Goal: Find specific page/section: Find specific page/section

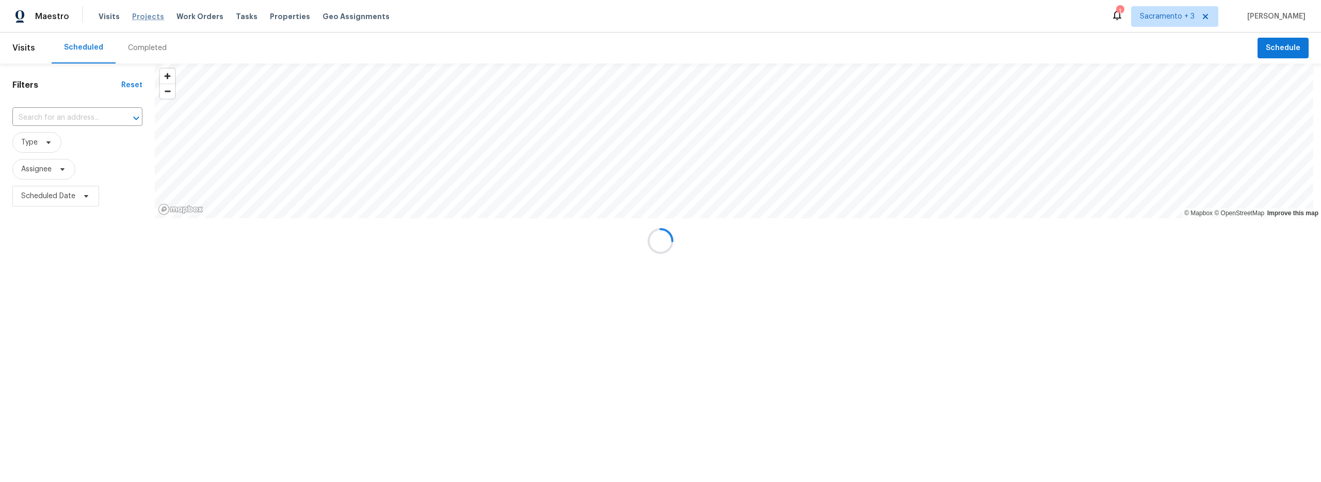
click at [153, 17] on span "Projects" at bounding box center [148, 16] width 32 height 10
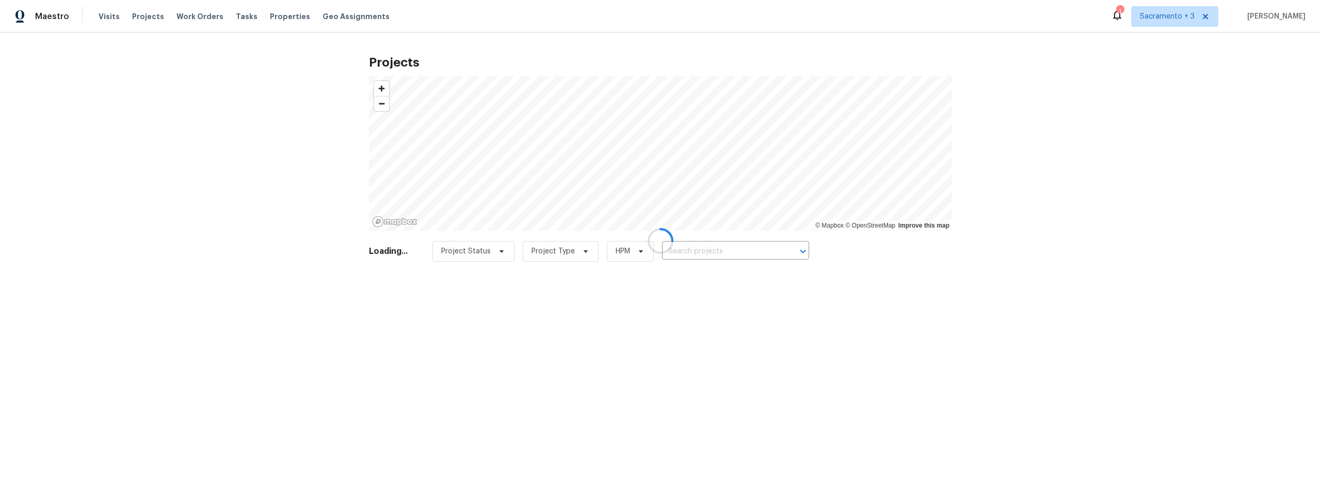
click at [733, 251] on div at bounding box center [660, 241] width 1321 height 482
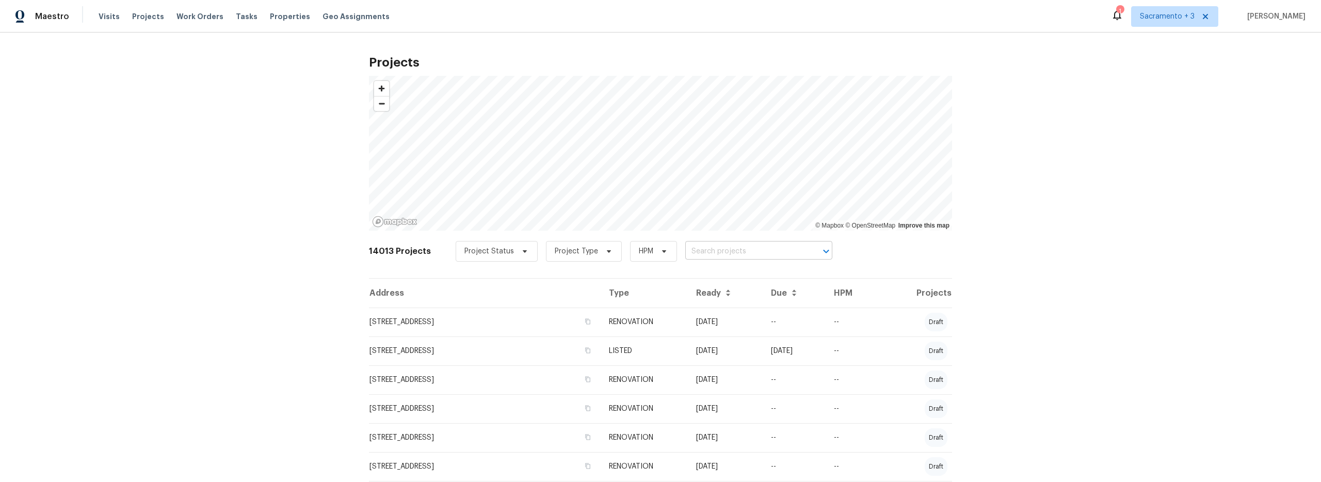
click at [685, 253] on input "text" at bounding box center [744, 252] width 118 height 16
paste input "[STREET_ADDRESS]"
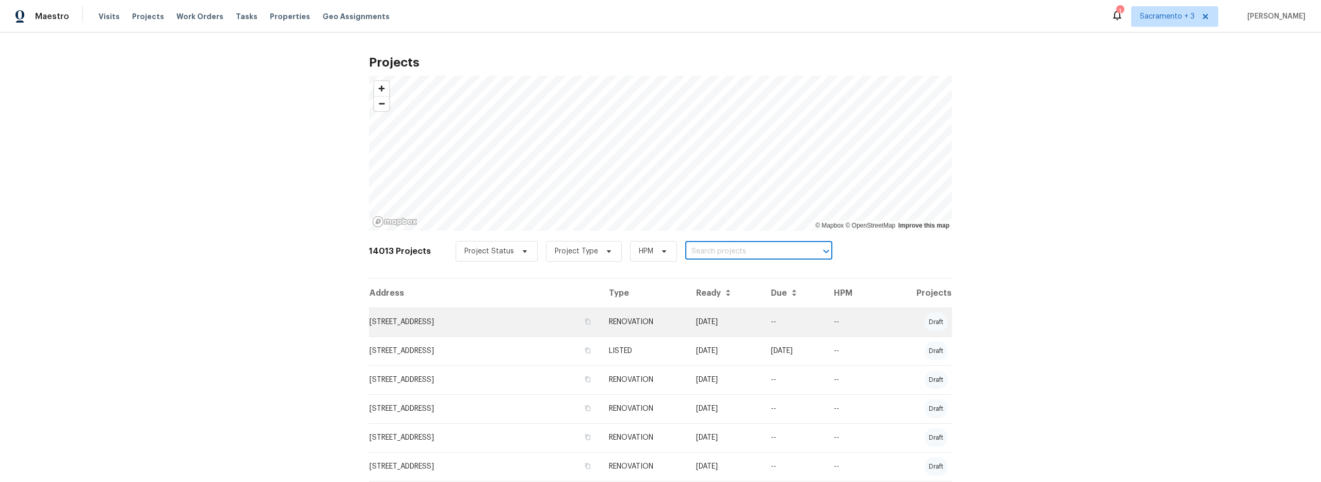
type input "[STREET_ADDRESS]"
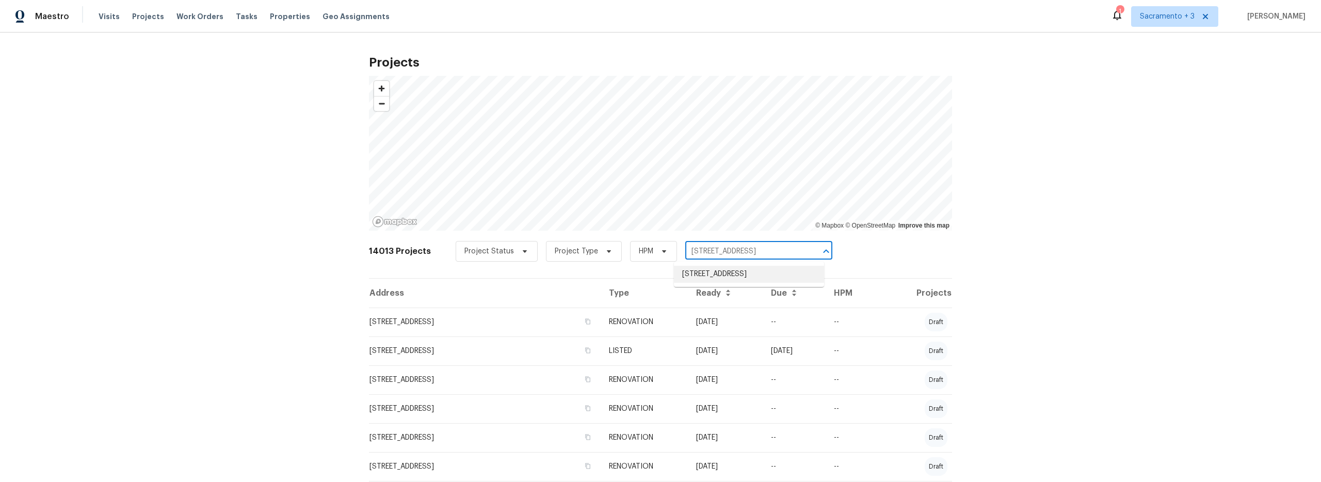
click at [750, 276] on li "[STREET_ADDRESS]" at bounding box center [749, 274] width 150 height 17
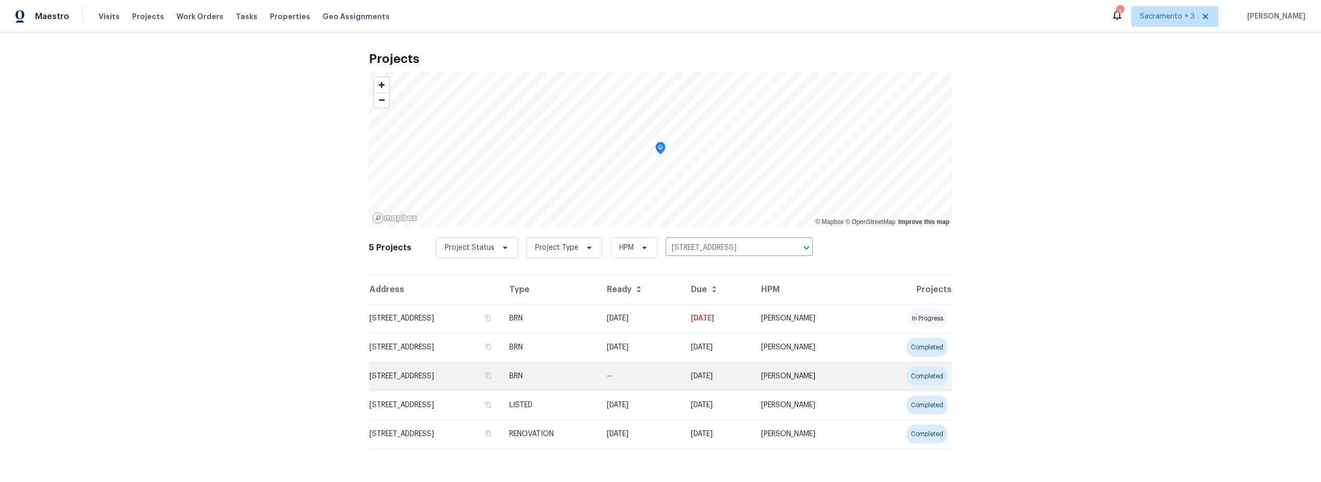
scroll to position [11, 0]
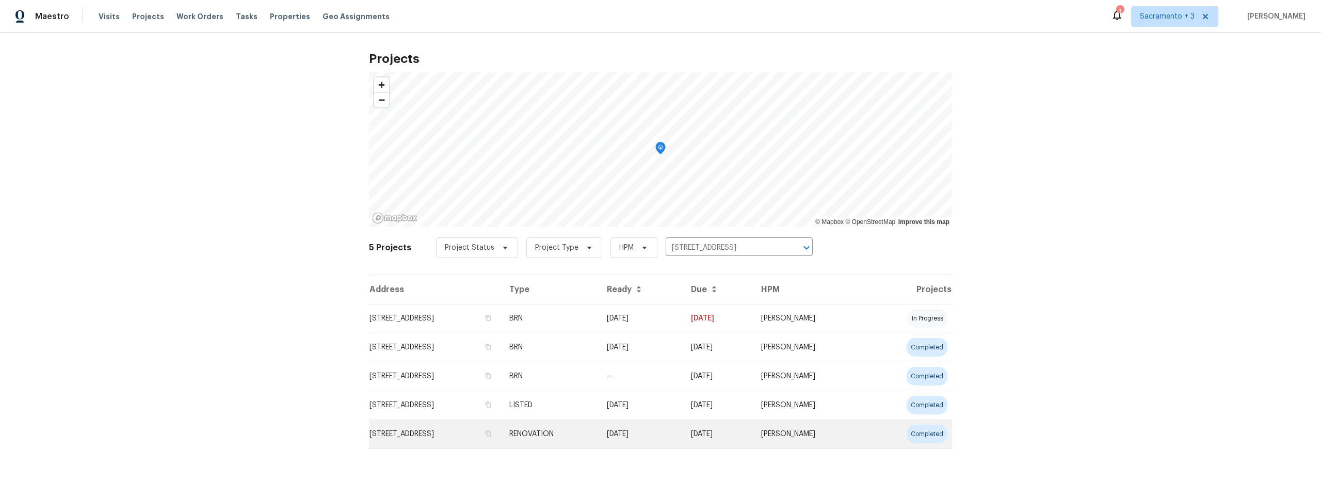
click at [464, 428] on td "[STREET_ADDRESS]" at bounding box center [435, 434] width 132 height 29
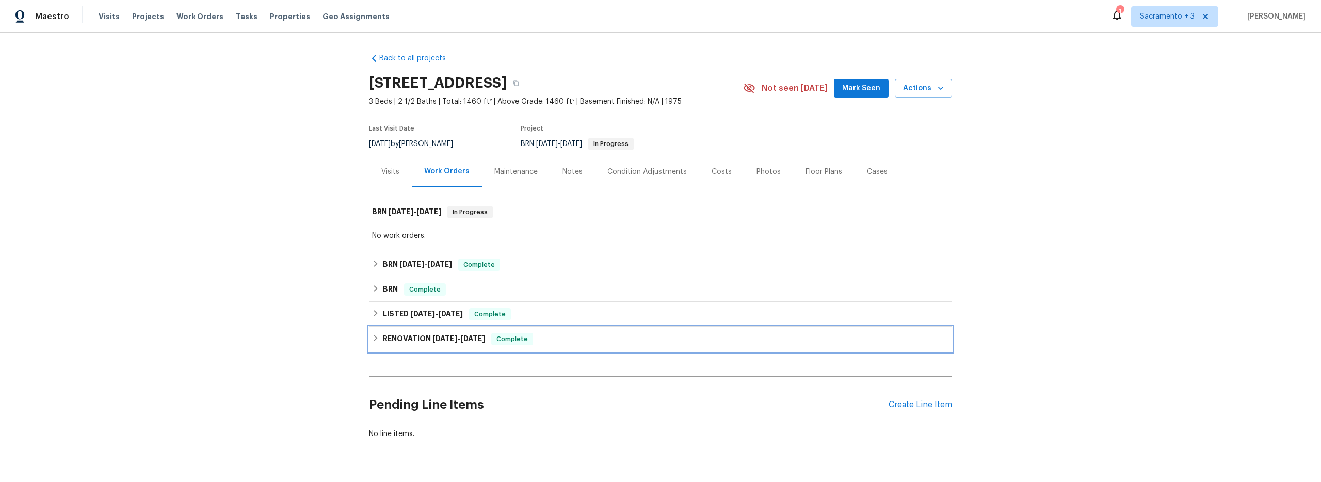
click at [373, 340] on icon at bounding box center [375, 337] width 7 height 7
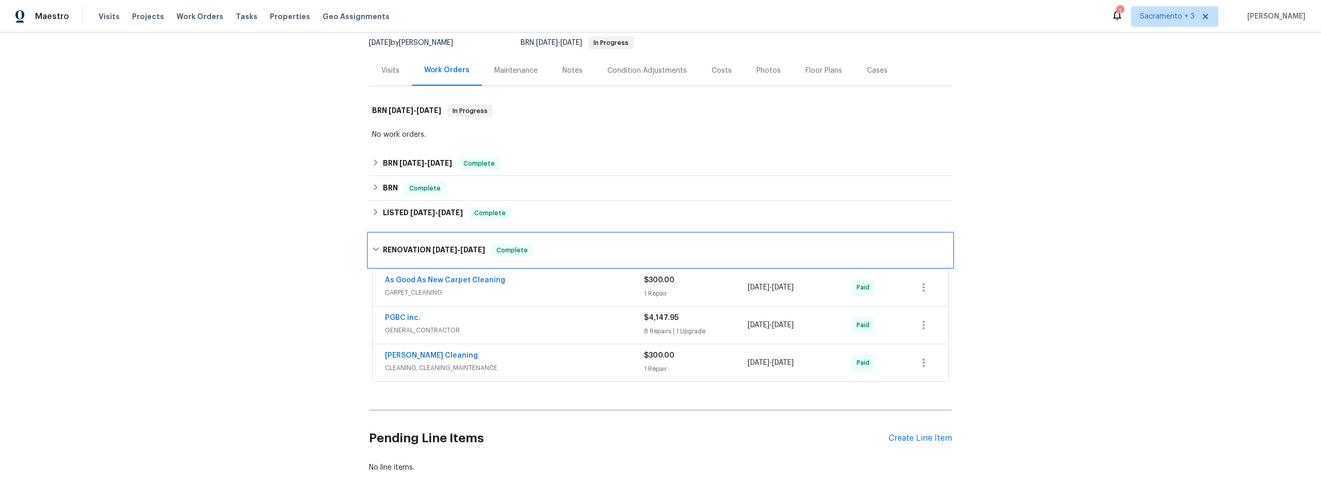
scroll to position [170, 0]
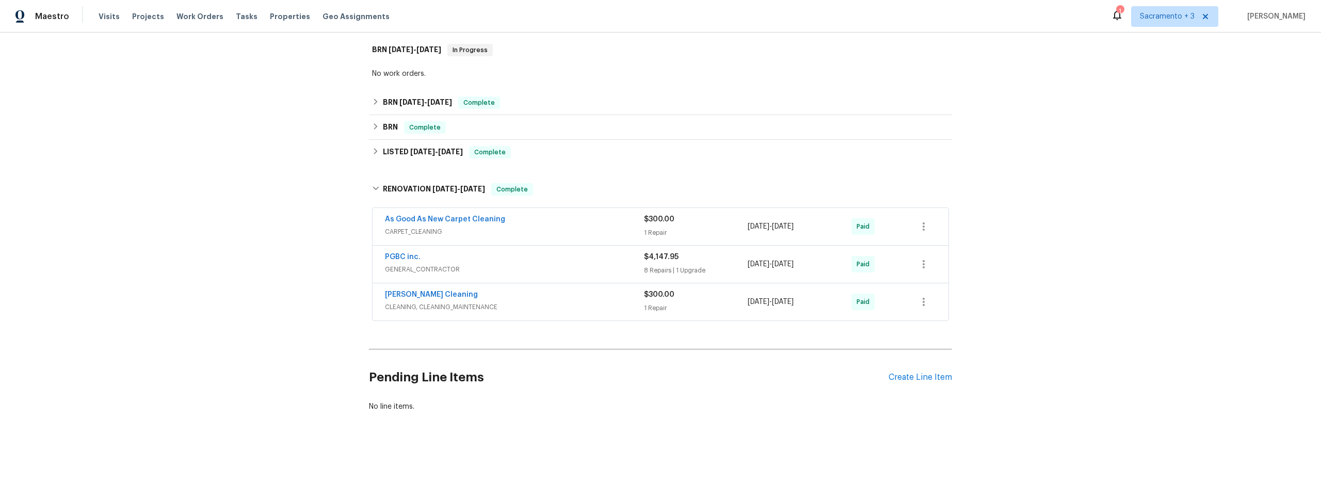
click at [526, 252] on div "PGBC inc." at bounding box center [514, 258] width 259 height 12
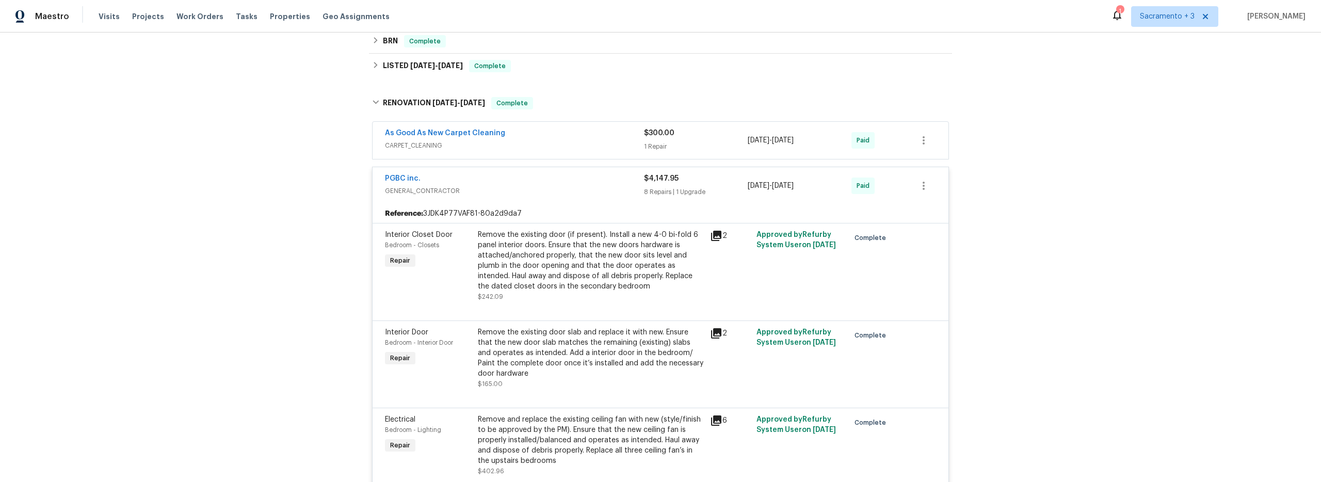
scroll to position [227, 0]
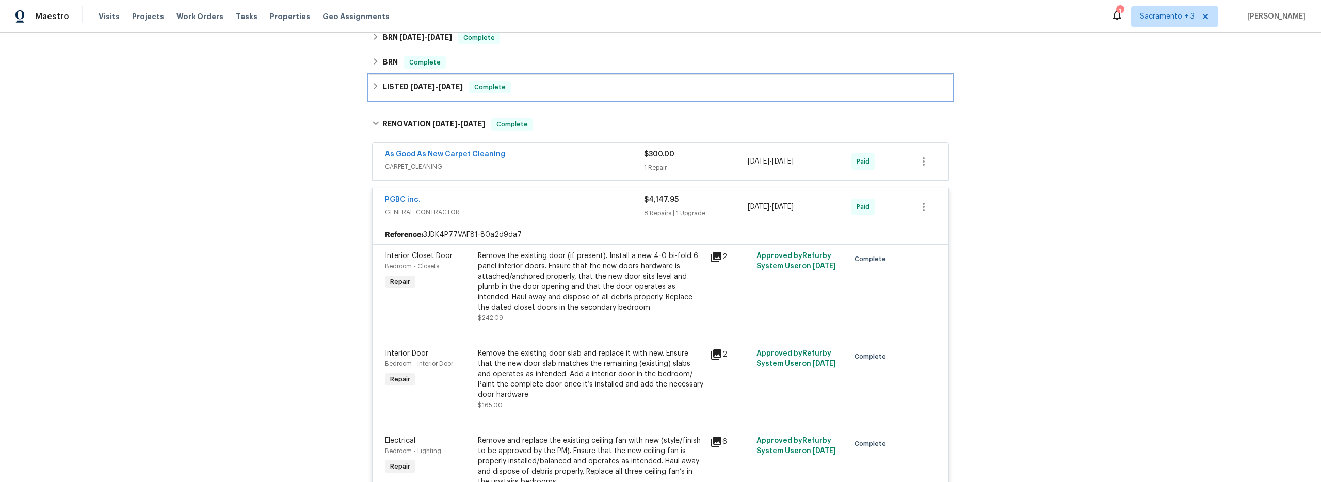
click at [372, 85] on icon at bounding box center [375, 86] width 7 height 7
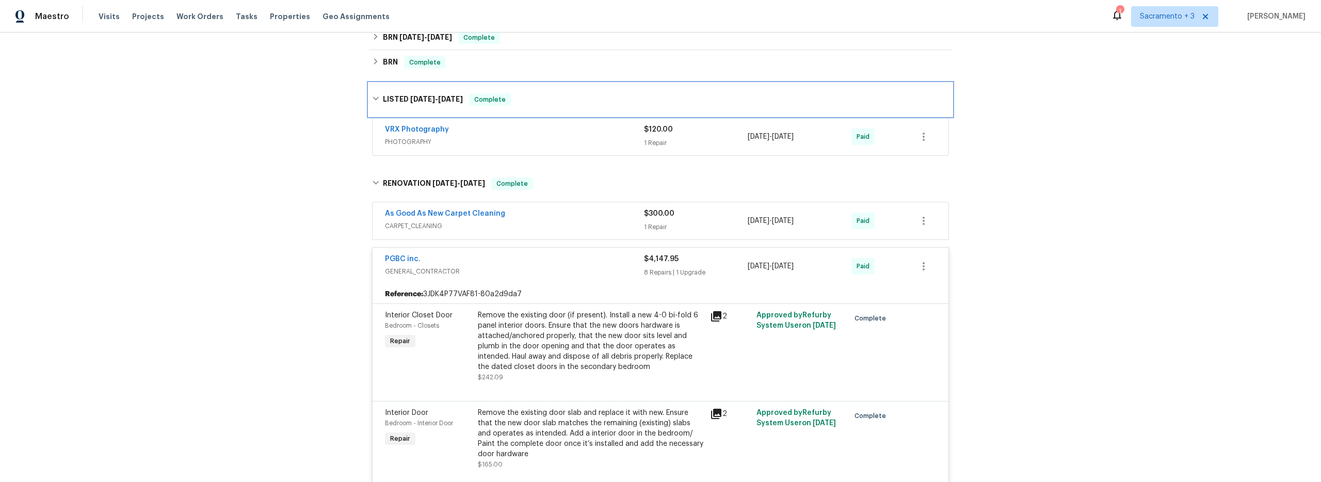
click at [371, 86] on div "LISTED [DATE] - [DATE] Complete" at bounding box center [660, 99] width 583 height 33
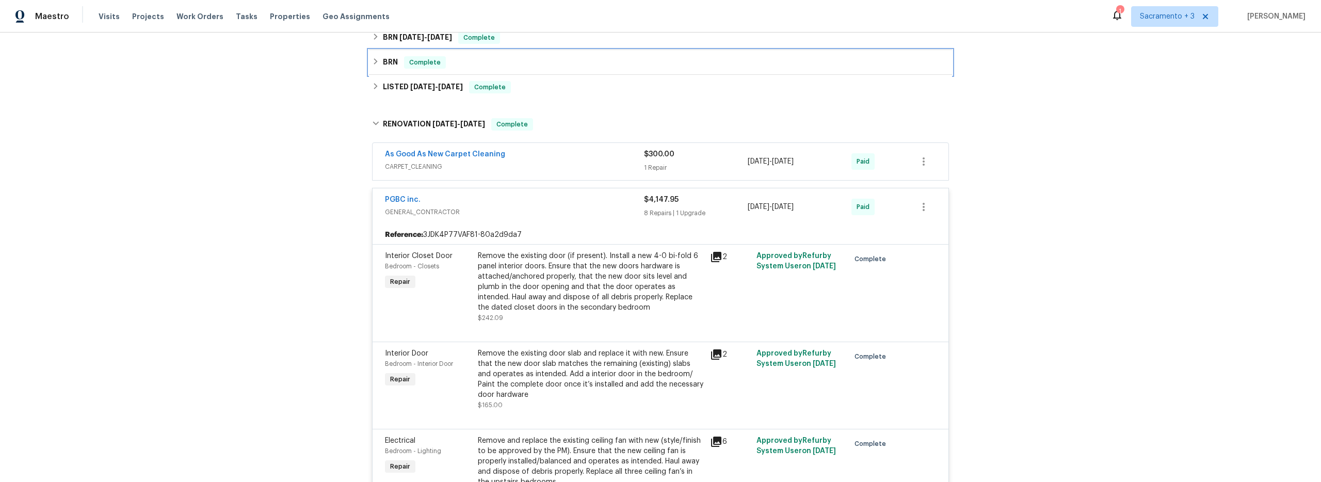
click at [372, 62] on icon at bounding box center [375, 61] width 7 height 7
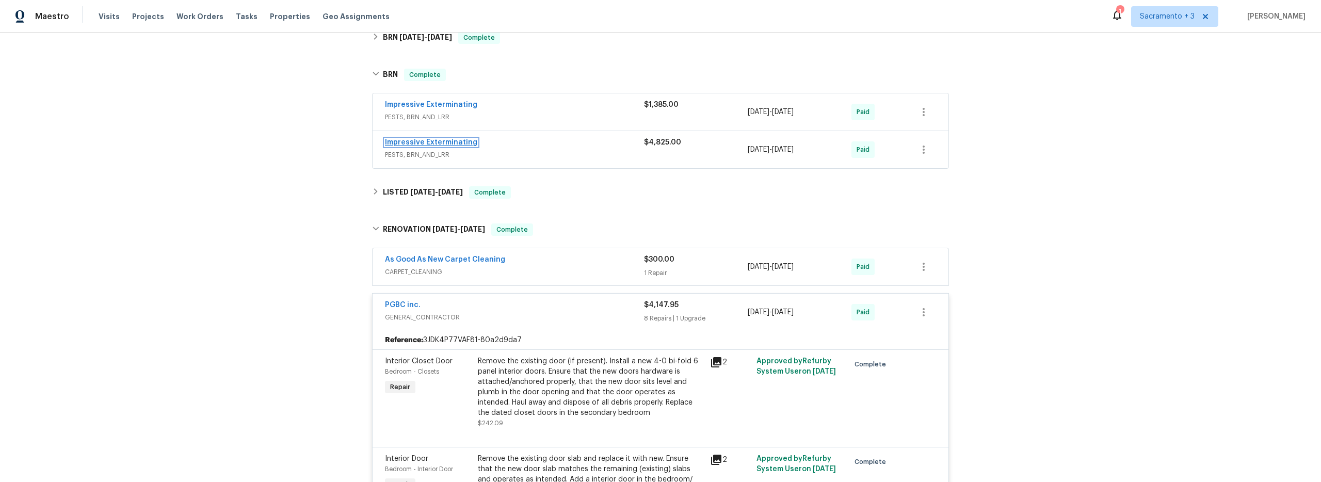
click at [448, 146] on link "Impressive Exterminating" at bounding box center [431, 142] width 92 height 7
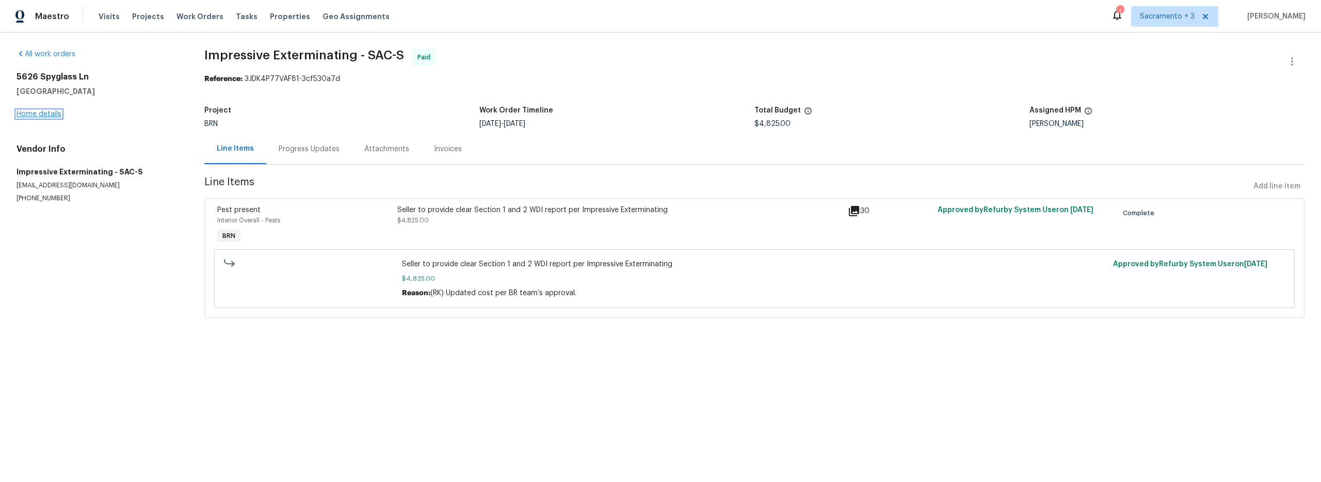
click at [49, 115] on link "Home details" at bounding box center [39, 113] width 45 height 7
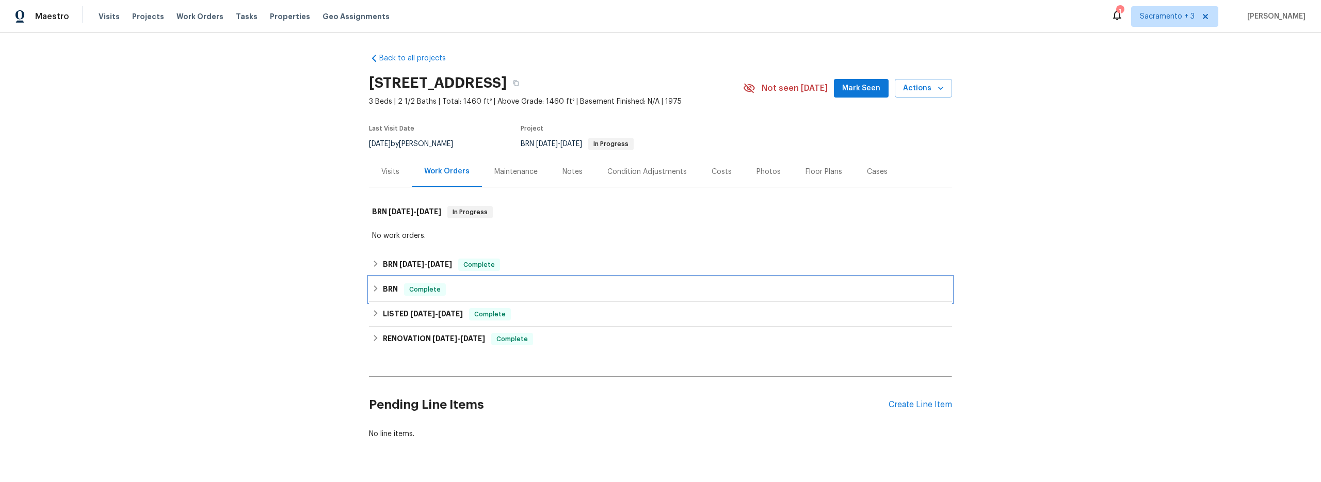
click at [373, 287] on icon at bounding box center [375, 288] width 7 height 7
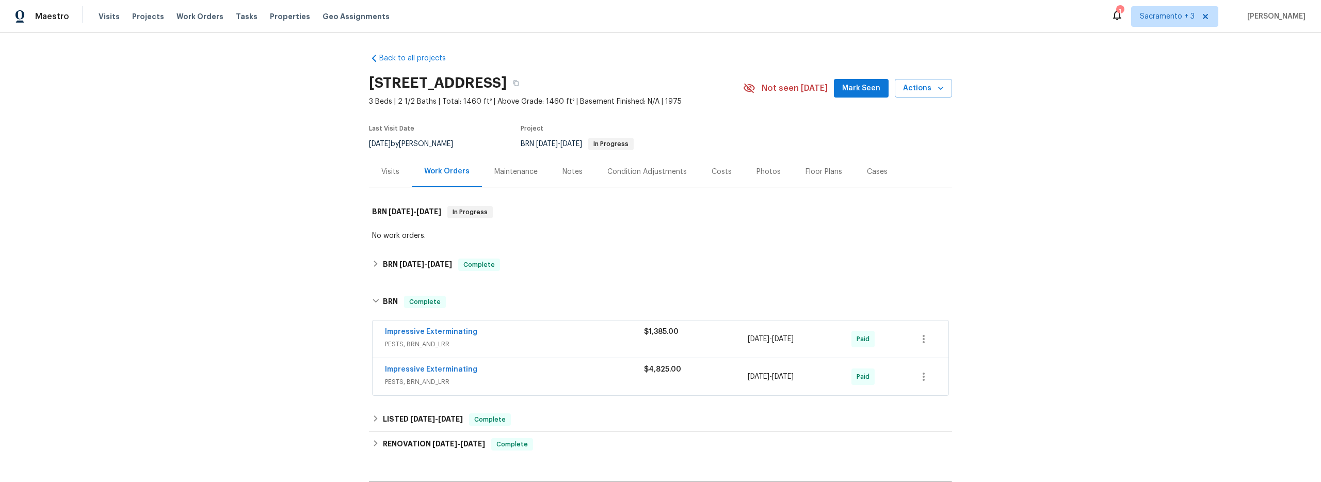
click at [471, 373] on div "Impressive Exterminating" at bounding box center [514, 370] width 259 height 12
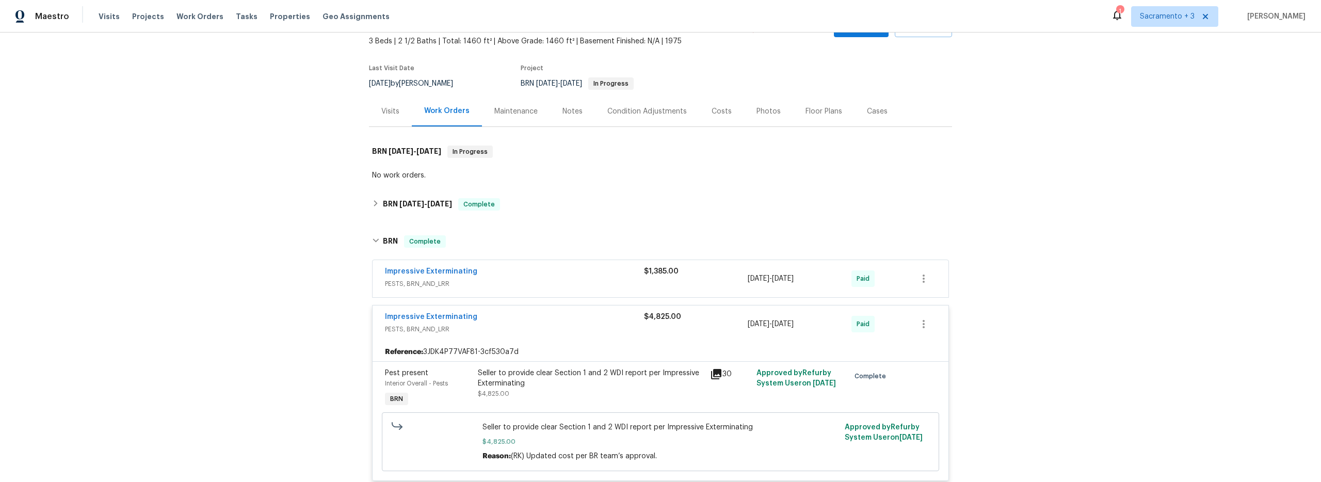
scroll to position [123, 0]
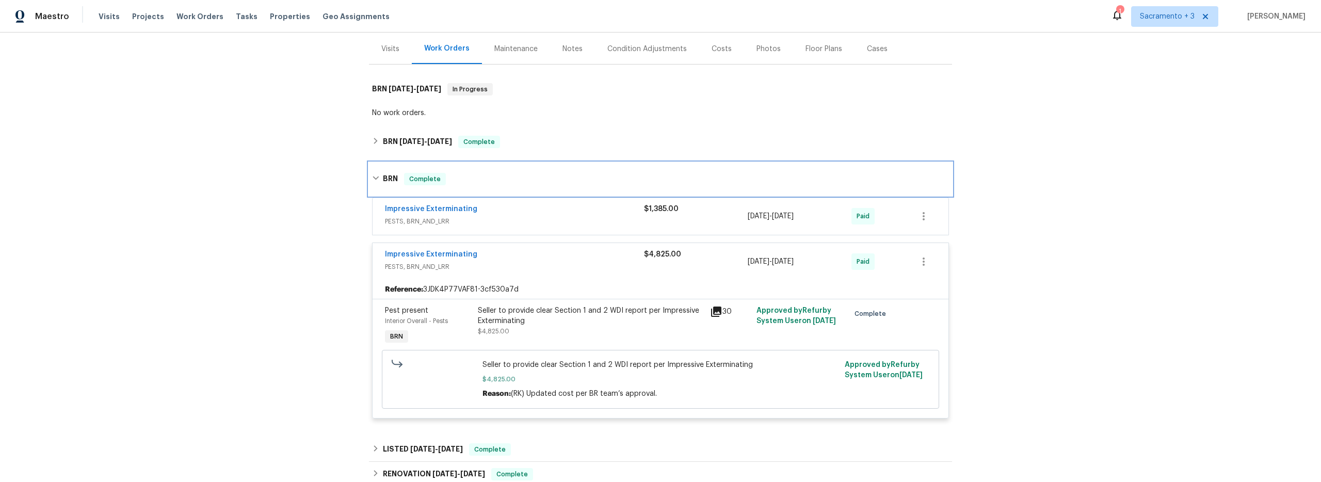
click at [372, 173] on div "BRN Complete" at bounding box center [660, 179] width 577 height 12
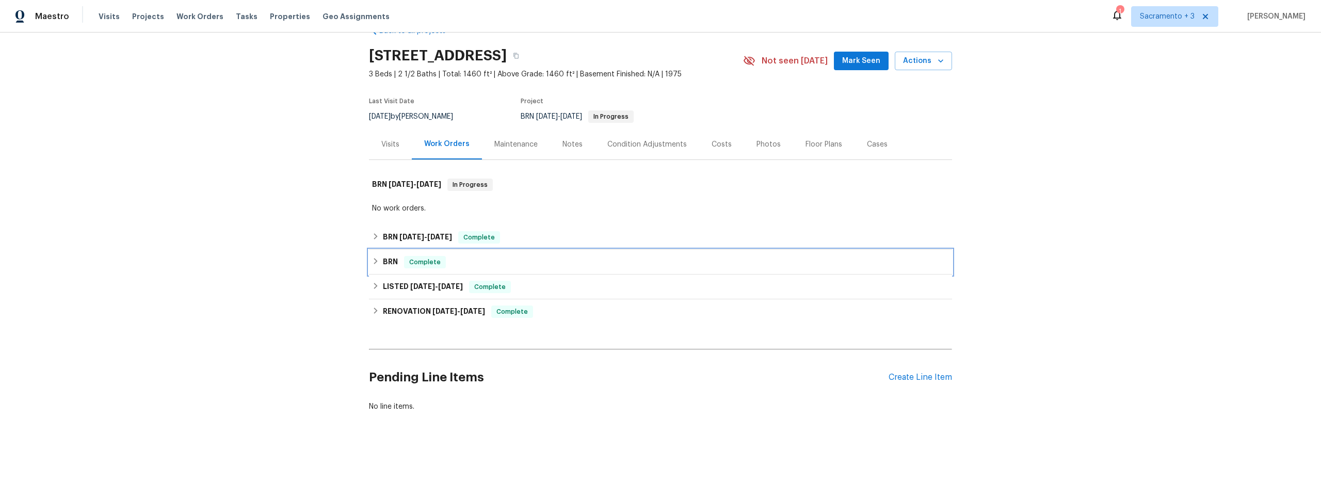
scroll to position [35, 0]
click at [373, 233] on icon at bounding box center [375, 236] width 7 height 7
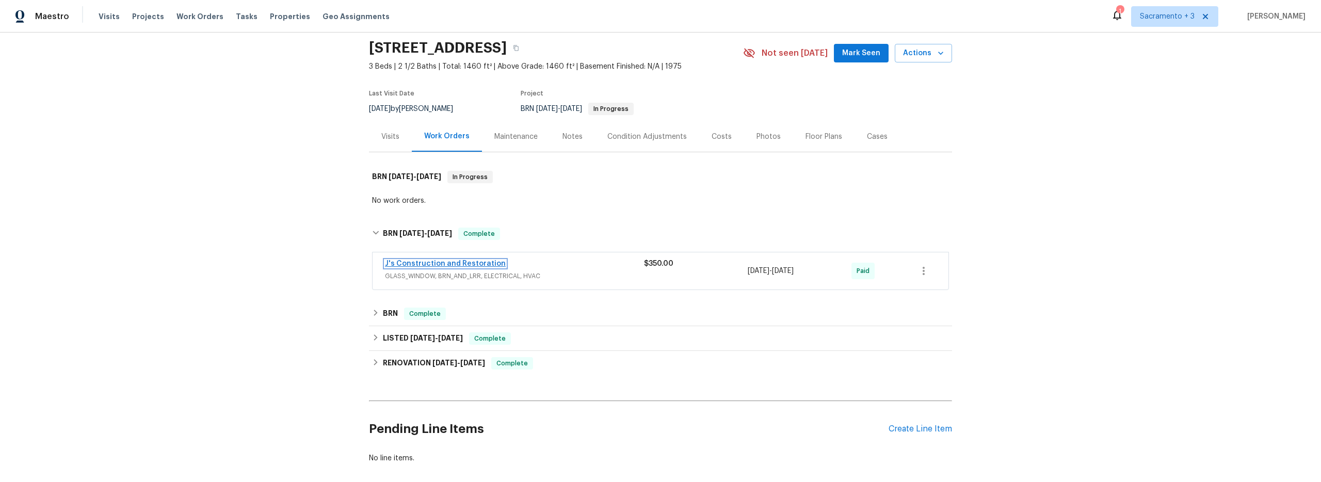
click at [401, 264] on link "J's Construction and Restoration" at bounding box center [445, 263] width 121 height 7
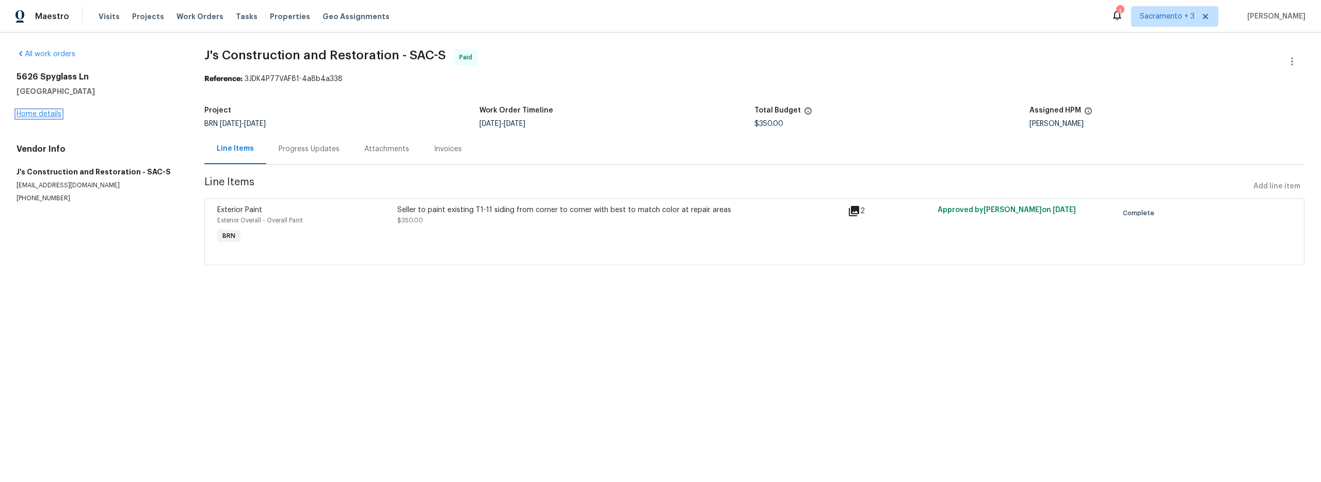
click at [47, 115] on link "Home details" at bounding box center [39, 113] width 45 height 7
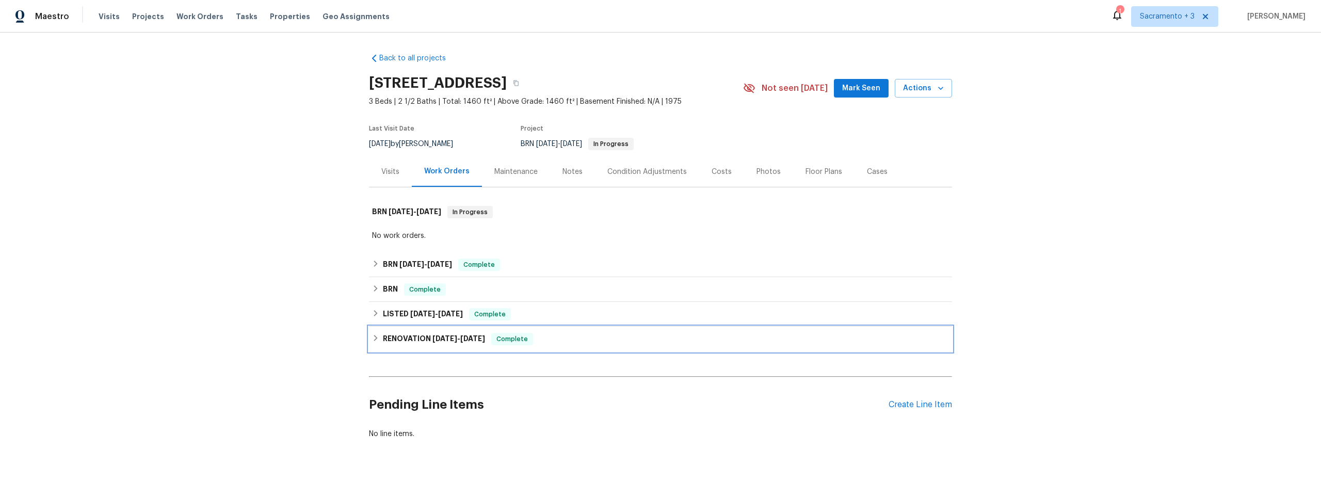
click at [372, 336] on icon at bounding box center [375, 337] width 7 height 7
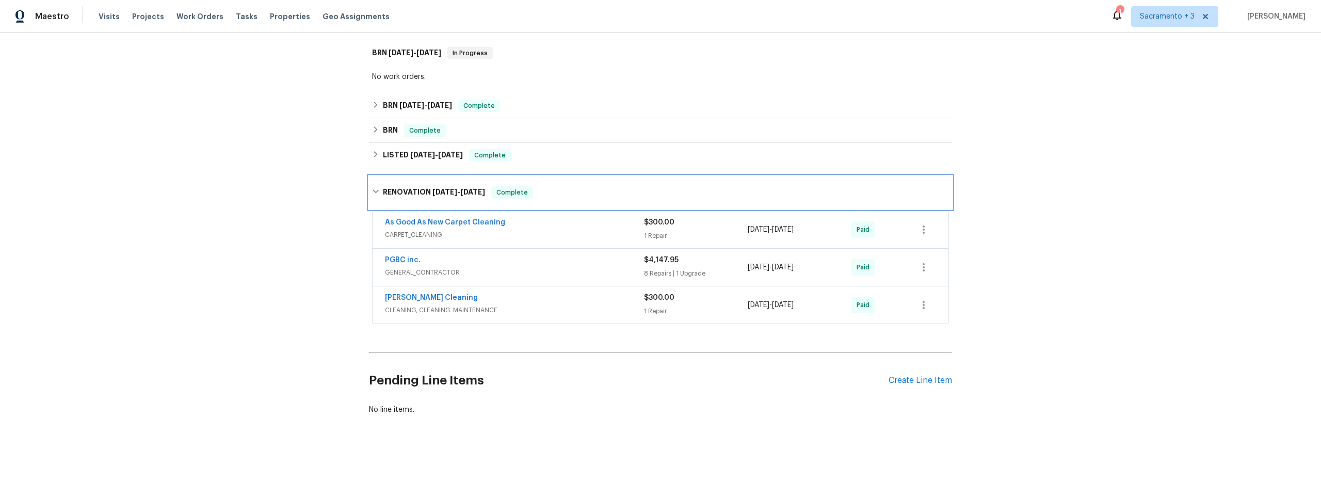
scroll to position [170, 0]
click at [398, 253] on link "PGBC inc." at bounding box center [403, 256] width 36 height 7
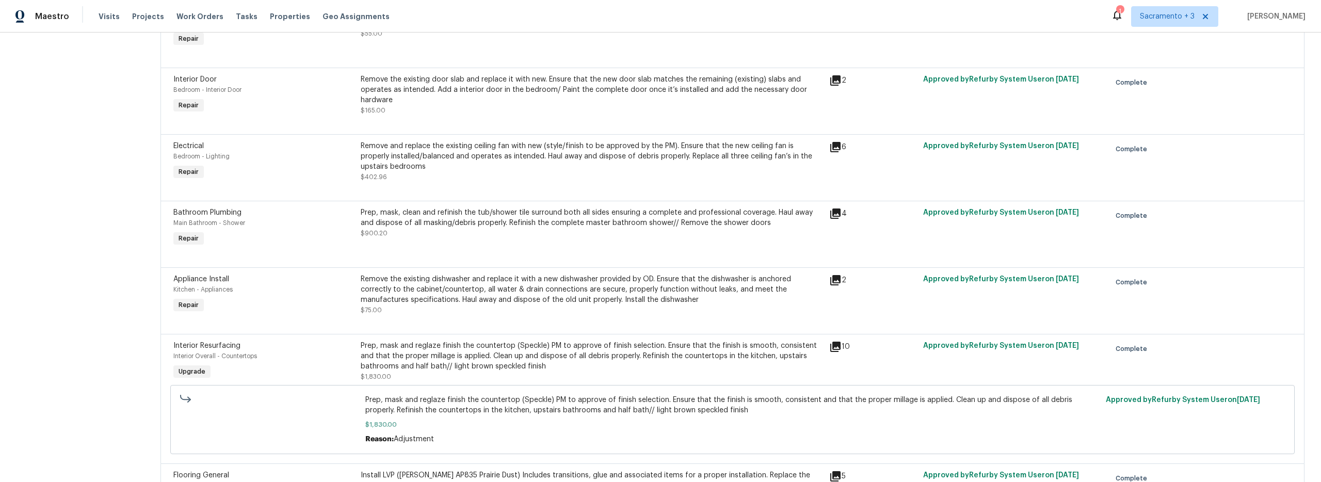
scroll to position [329, 0]
click at [666, 215] on div "Prep, mask, clean and refinish the tub/shower tile surround both all sides ensu…" at bounding box center [592, 219] width 462 height 21
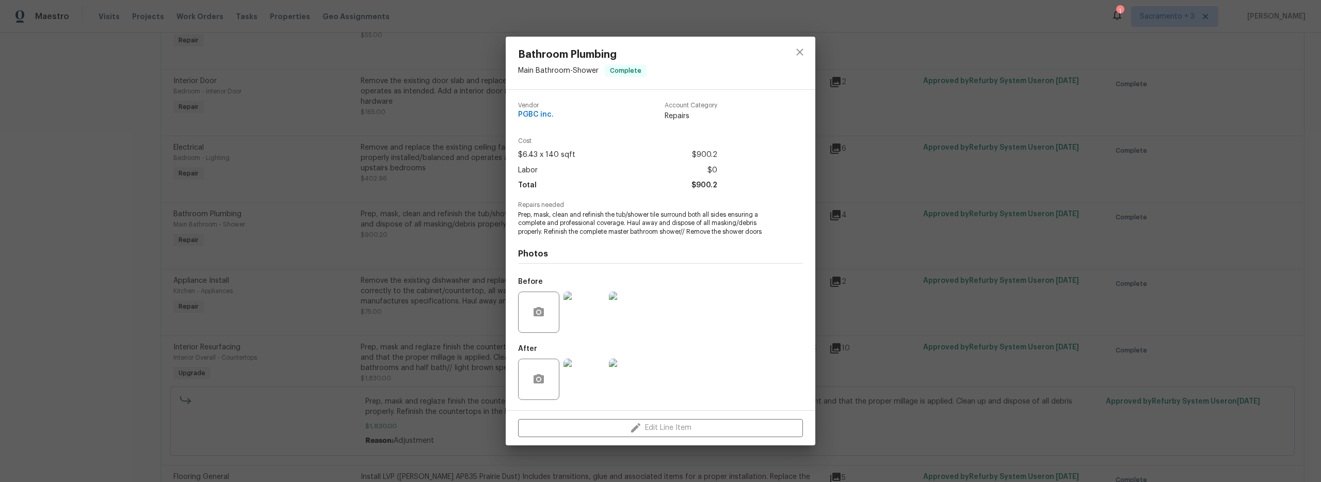
click at [580, 311] on img at bounding box center [584, 312] width 41 height 41
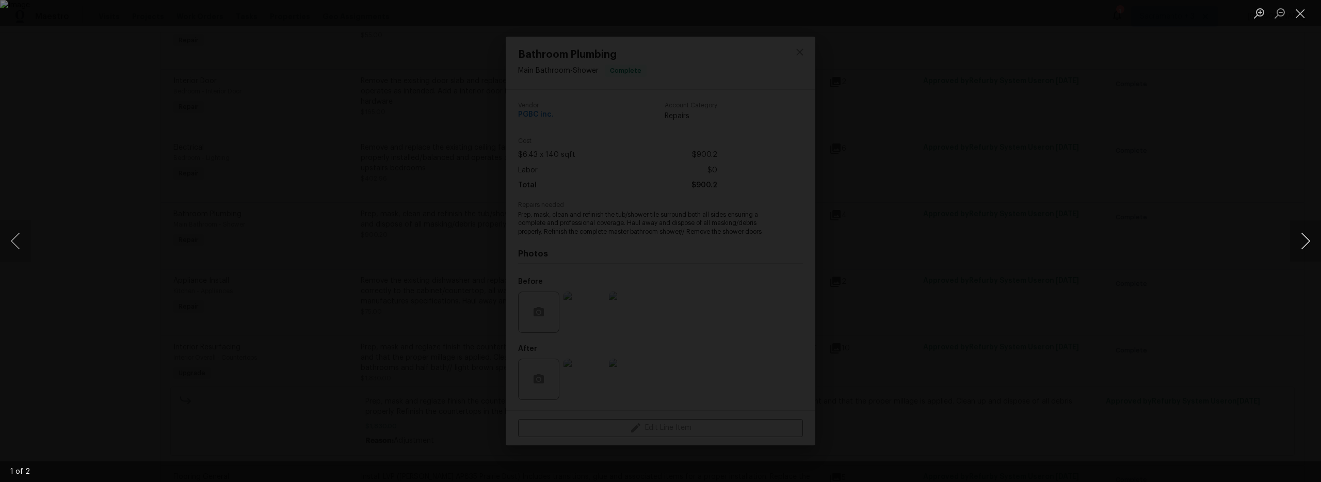
click at [1309, 242] on button "Next image" at bounding box center [1305, 240] width 31 height 41
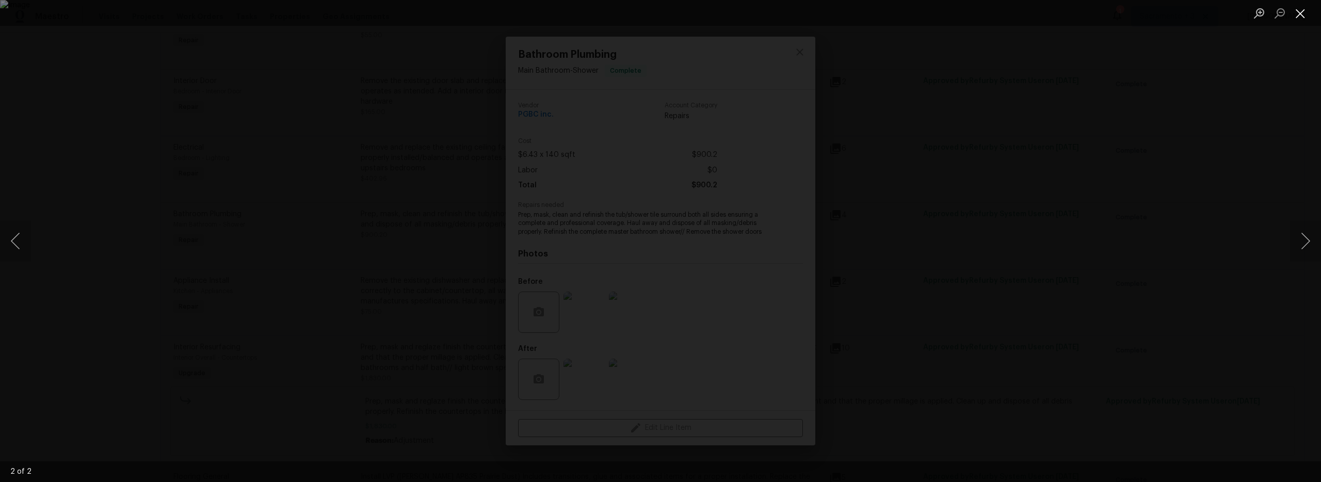
click at [1298, 18] on button "Close lightbox" at bounding box center [1300, 13] width 21 height 18
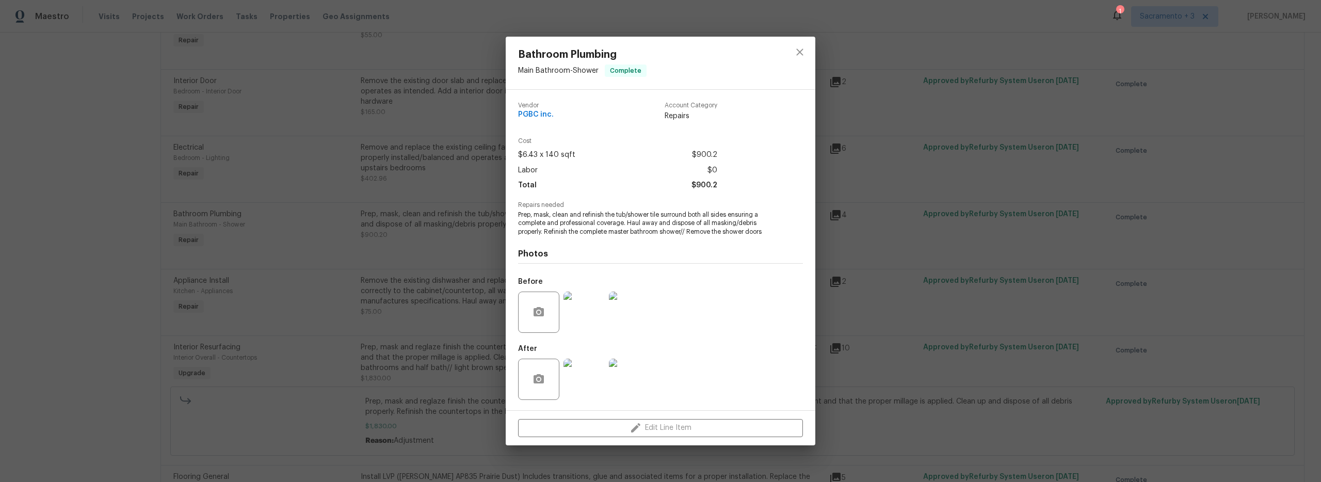
click at [593, 394] on img at bounding box center [584, 379] width 41 height 41
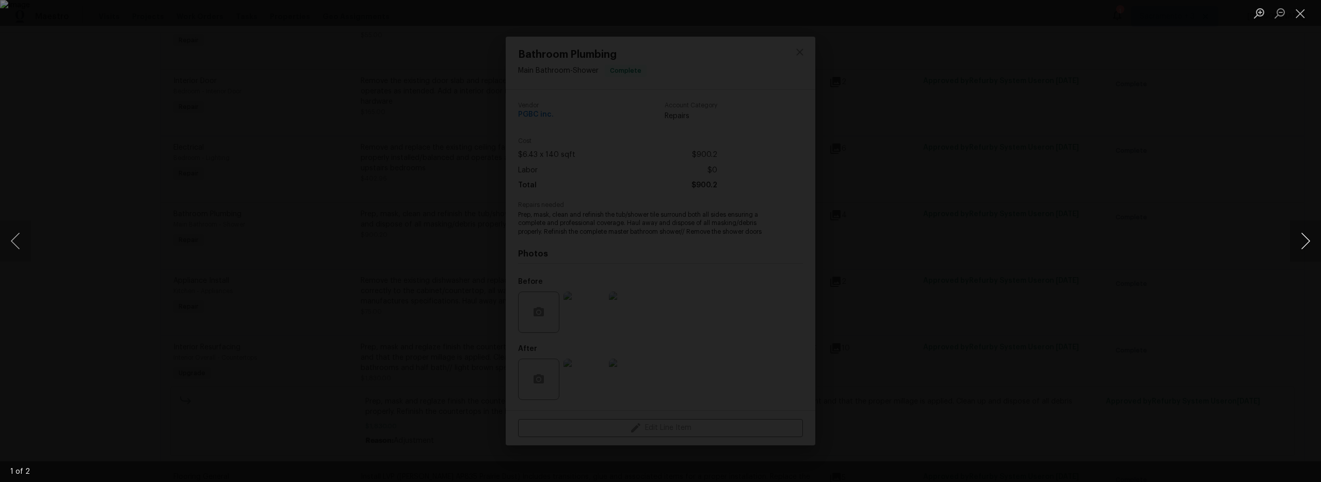
click at [1302, 236] on button "Next image" at bounding box center [1305, 240] width 31 height 41
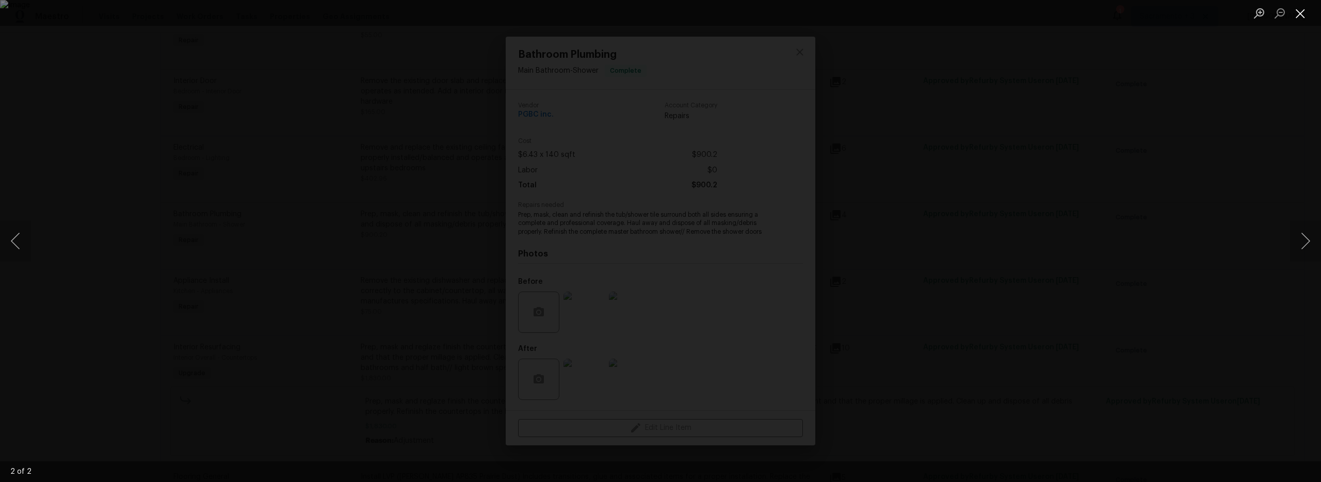
click at [1297, 16] on button "Close lightbox" at bounding box center [1300, 13] width 21 height 18
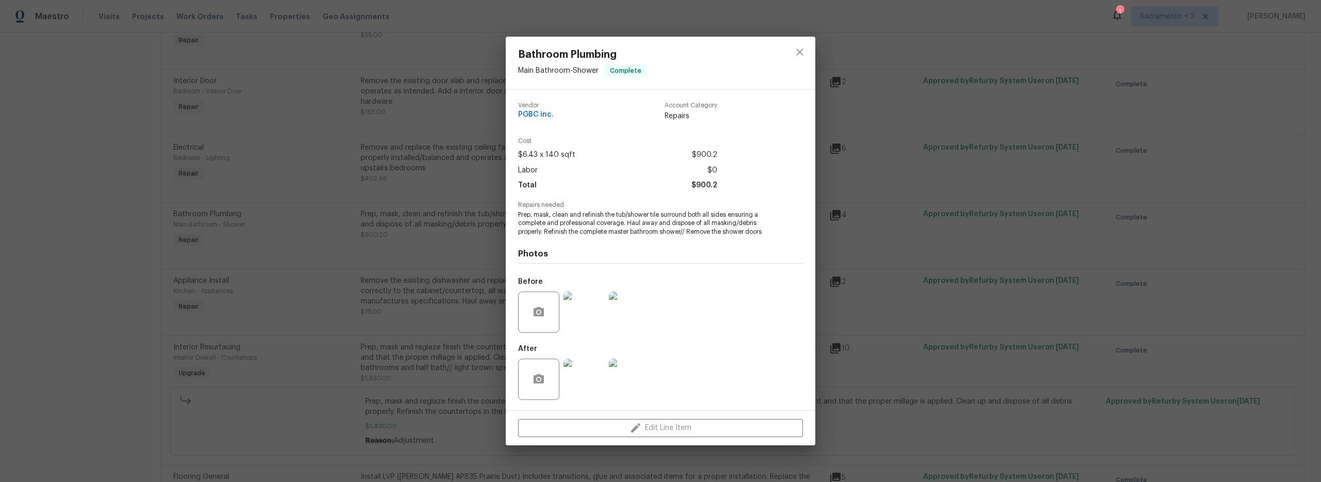
click at [375, 256] on div "Bathroom Plumbing Main Bathroom - Shower Complete Vendor PGBC inc. Account Cate…" at bounding box center [660, 241] width 1321 height 482
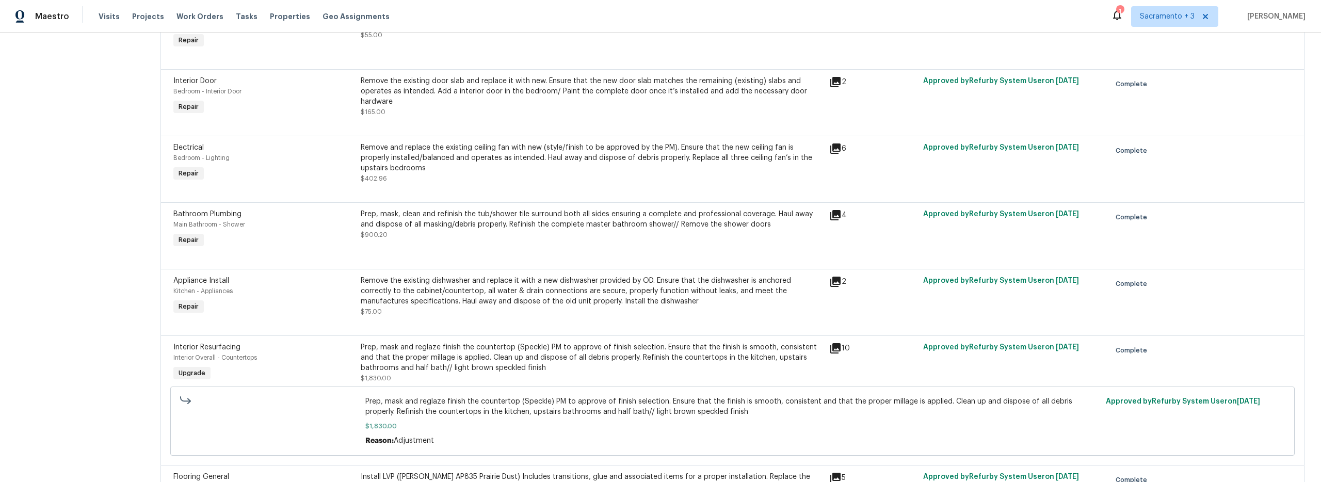
click at [375, 256] on div "Bathroom Plumbing Main Bathroom - Shower Complete Vendor PGBC inc. Account Cate…" at bounding box center [660, 241] width 1321 height 482
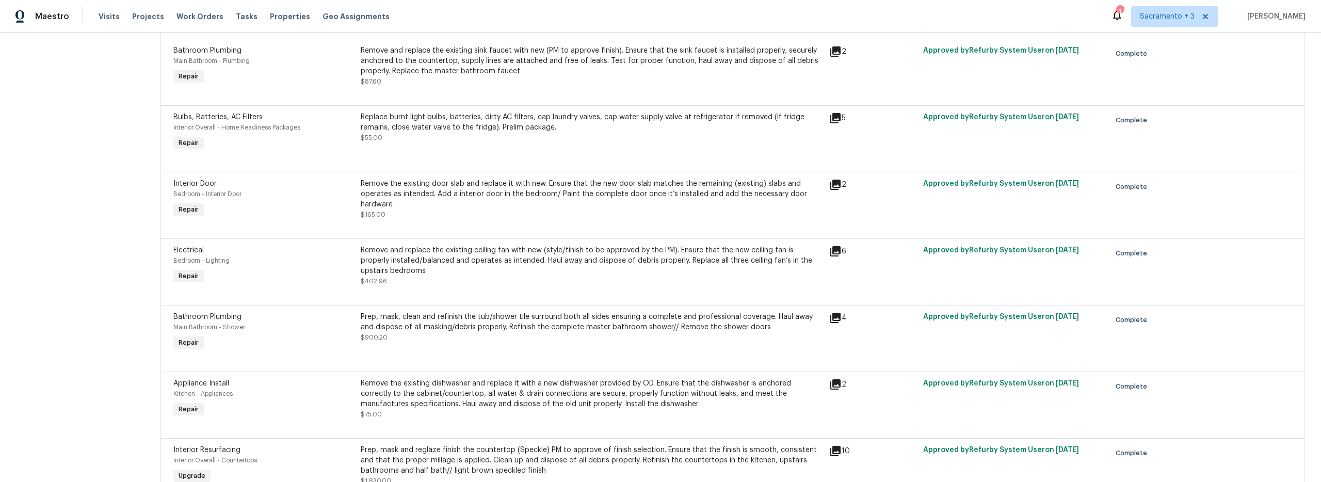
scroll to position [0, 0]
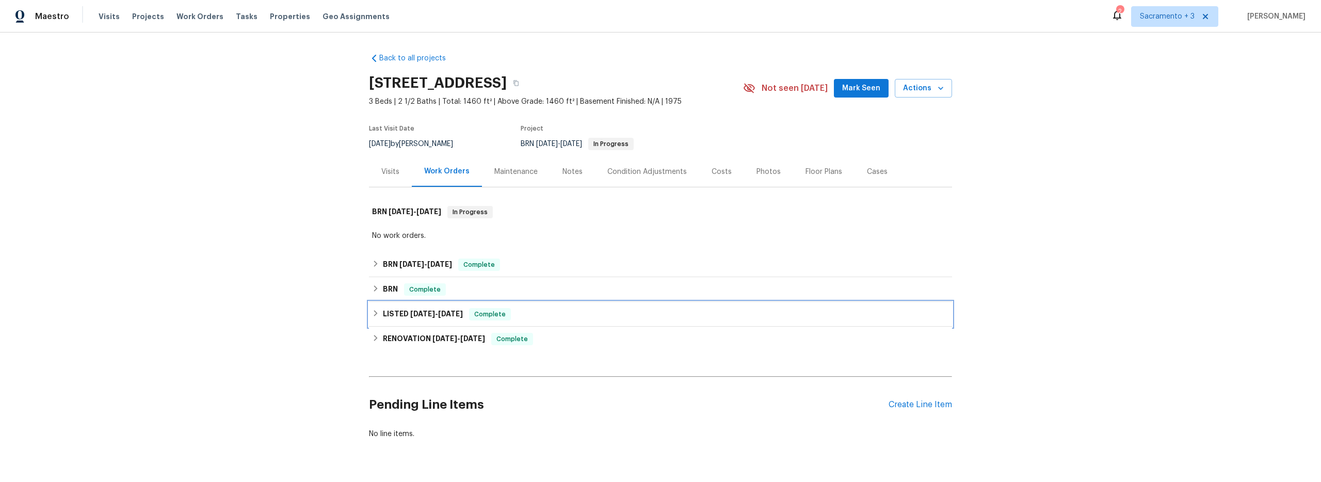
click at [372, 310] on icon at bounding box center [375, 313] width 7 height 7
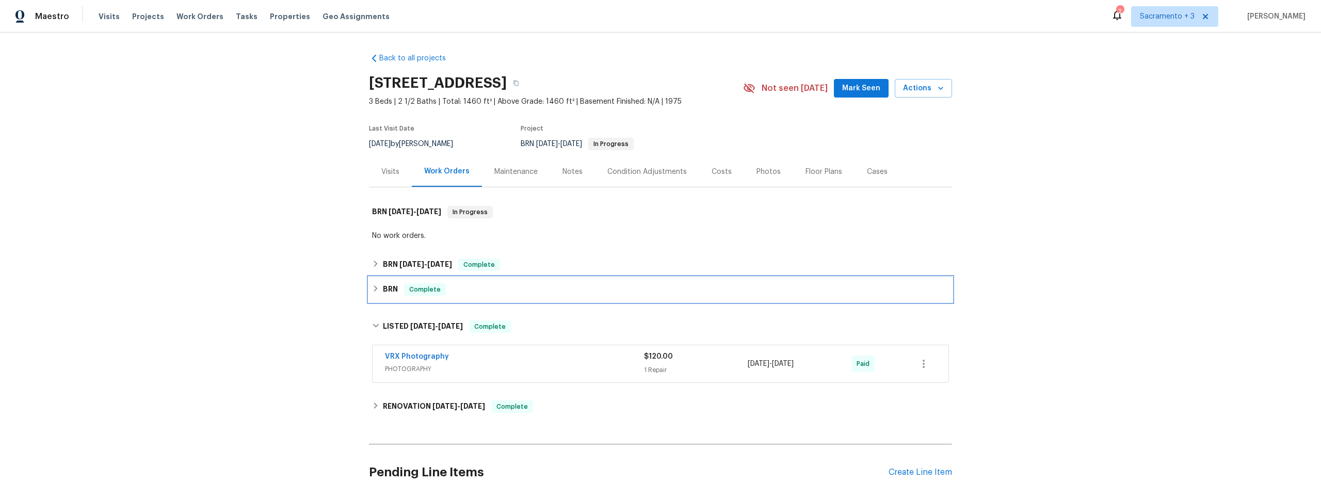
click at [372, 290] on icon at bounding box center [375, 288] width 7 height 7
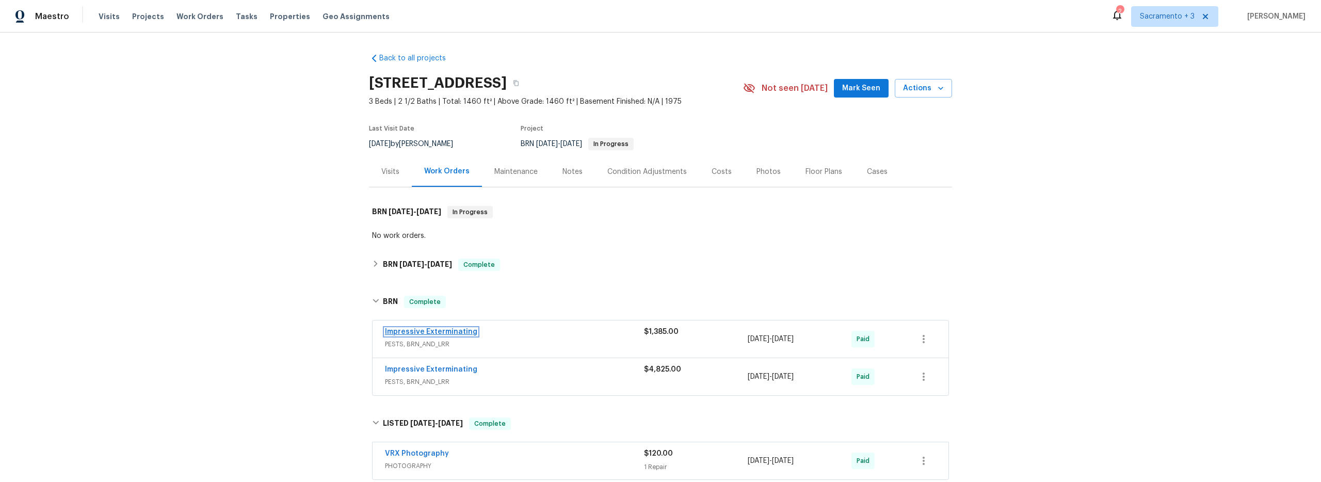
click at [441, 331] on link "Impressive Exterminating" at bounding box center [431, 331] width 92 height 7
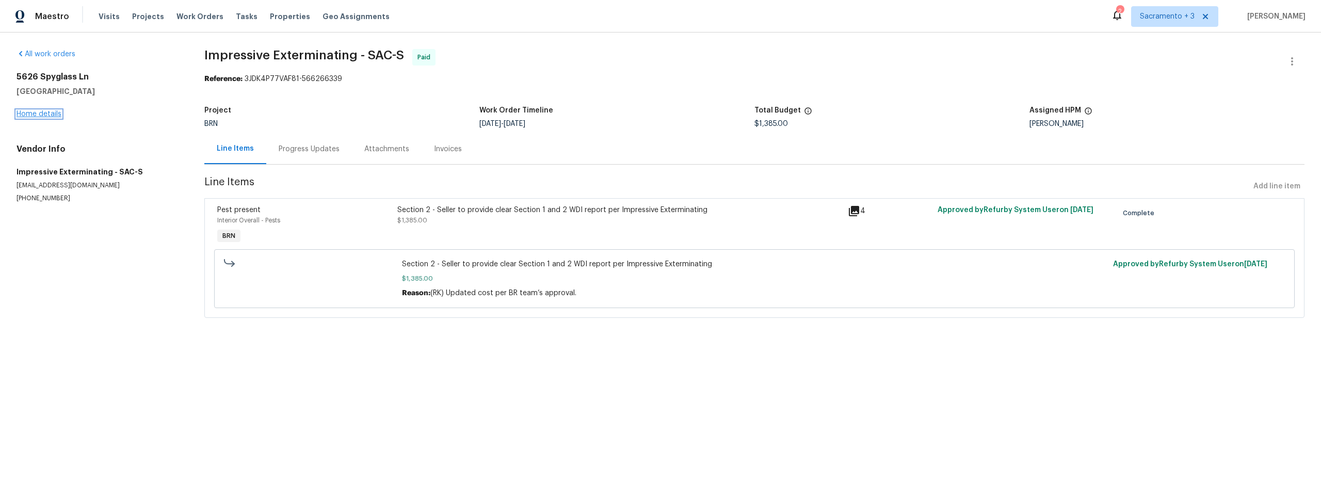
click at [49, 114] on link "Home details" at bounding box center [39, 113] width 45 height 7
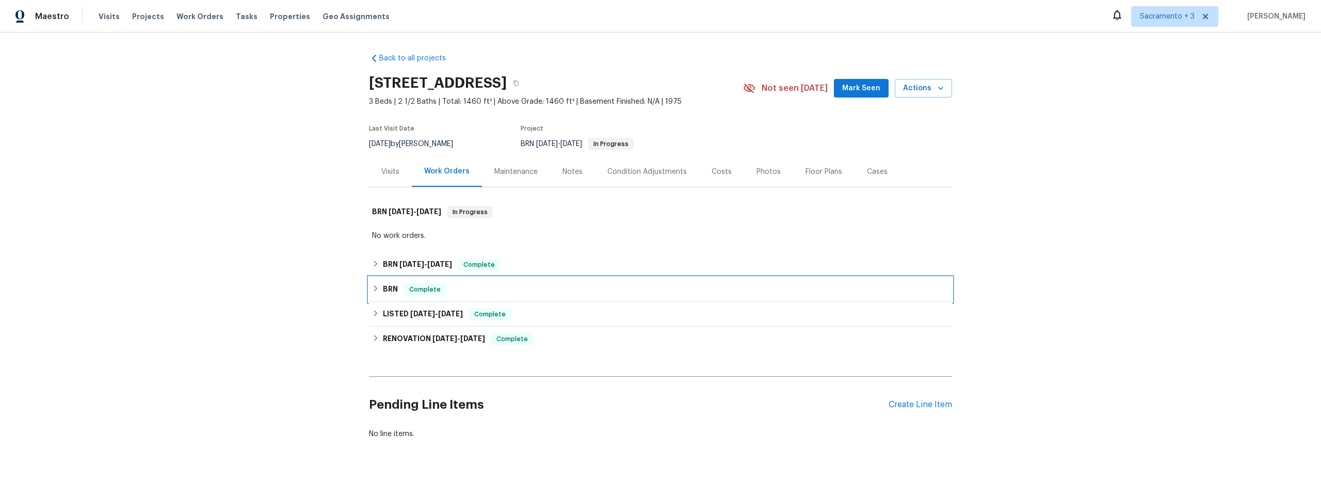
click at [373, 291] on icon at bounding box center [375, 288] width 7 height 7
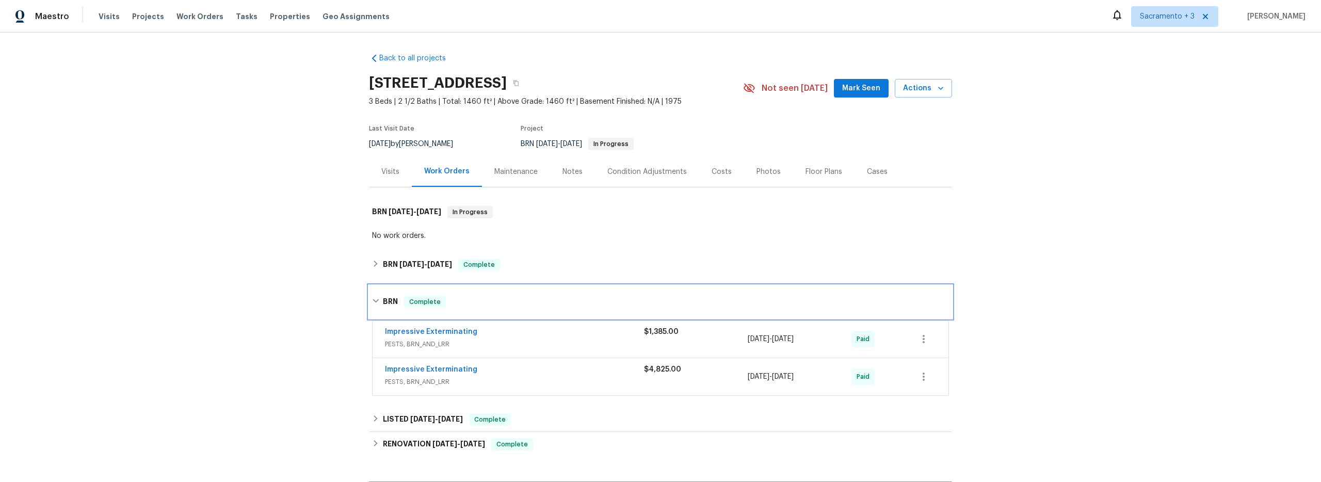
click at [373, 291] on div "BRN Complete" at bounding box center [660, 301] width 583 height 33
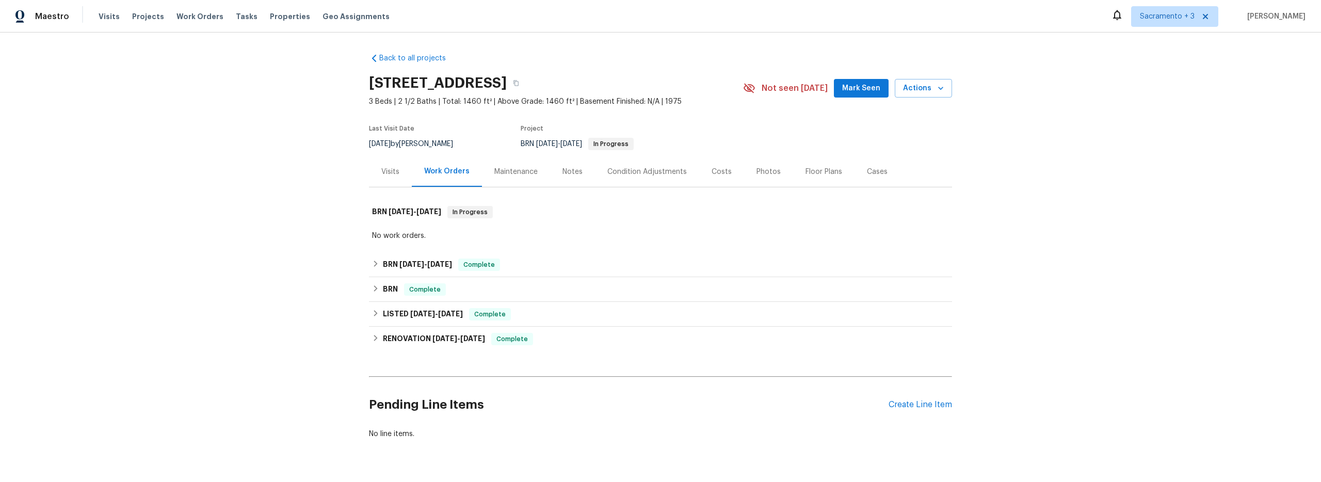
click at [300, 276] on div "Back to all projects [STREET_ADDRESS] 3 Beds | 2 1/2 Baths | Total: 1460 ft² | …" at bounding box center [660, 257] width 1321 height 449
